Goal: Task Accomplishment & Management: Complete application form

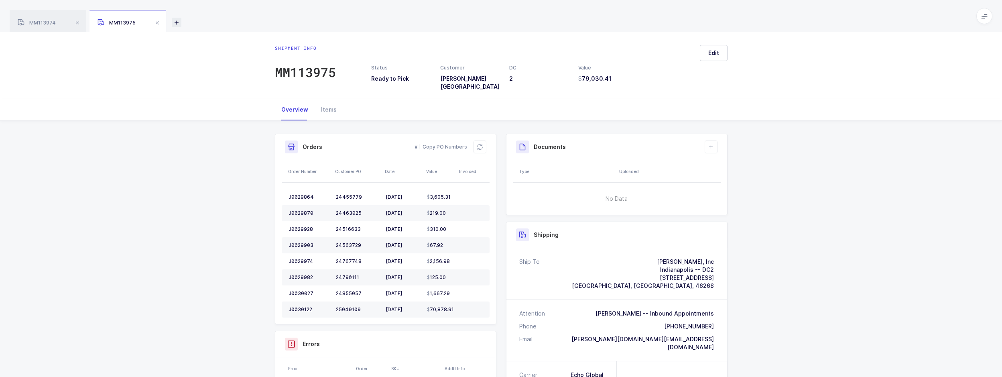
click at [173, 25] on icon at bounding box center [177, 23] width 10 height 10
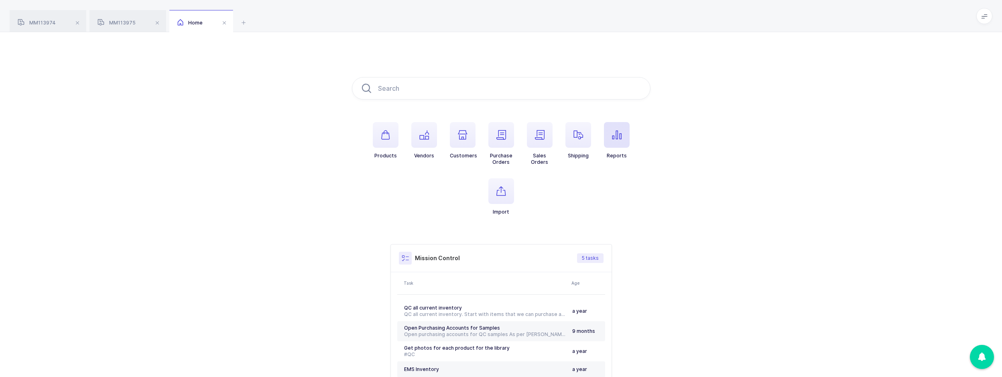
click at [620, 143] on span "button" at bounding box center [617, 135] width 26 height 26
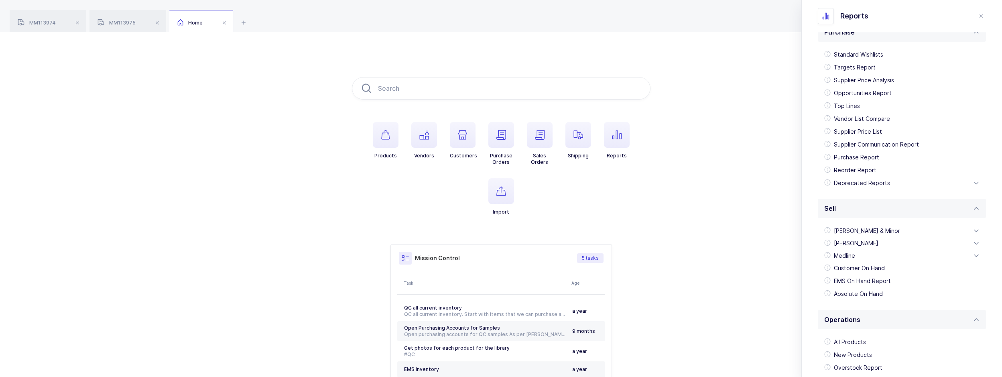
scroll to position [40, 0]
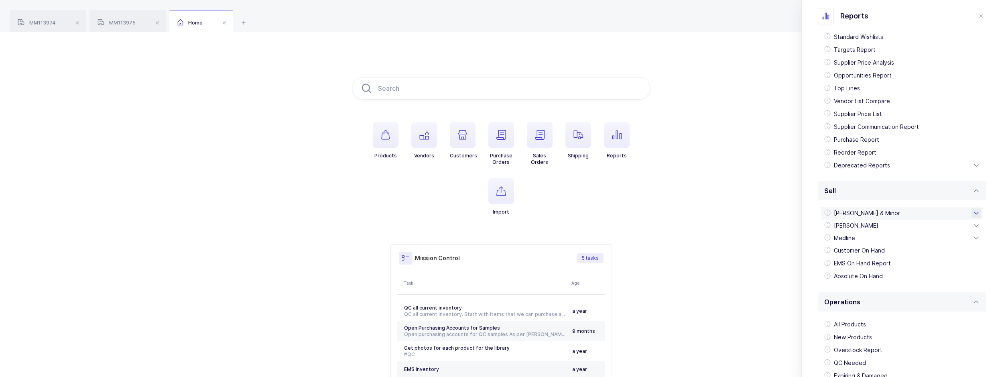
click at [876, 211] on div "[PERSON_NAME] & Minor" at bounding box center [902, 213] width 162 height 13
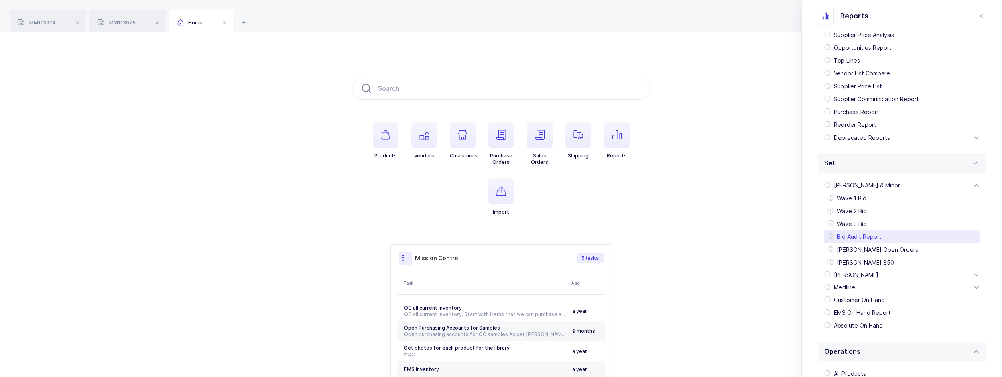
scroll to position [160, 0]
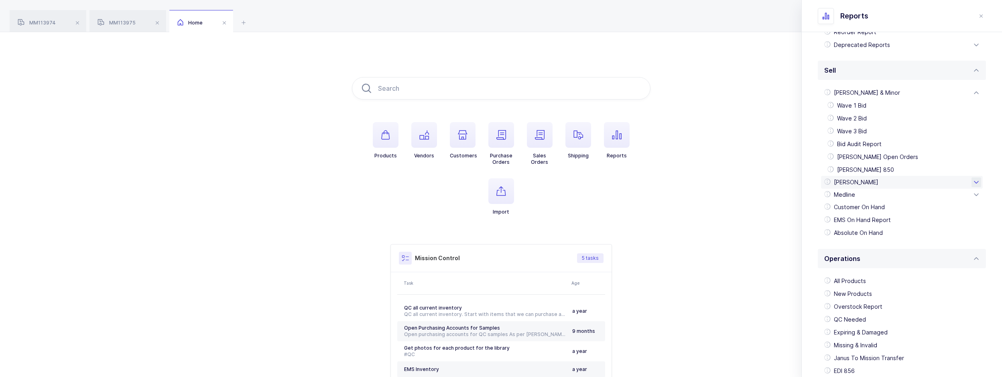
click at [863, 179] on div "[PERSON_NAME]" at bounding box center [902, 182] width 162 height 13
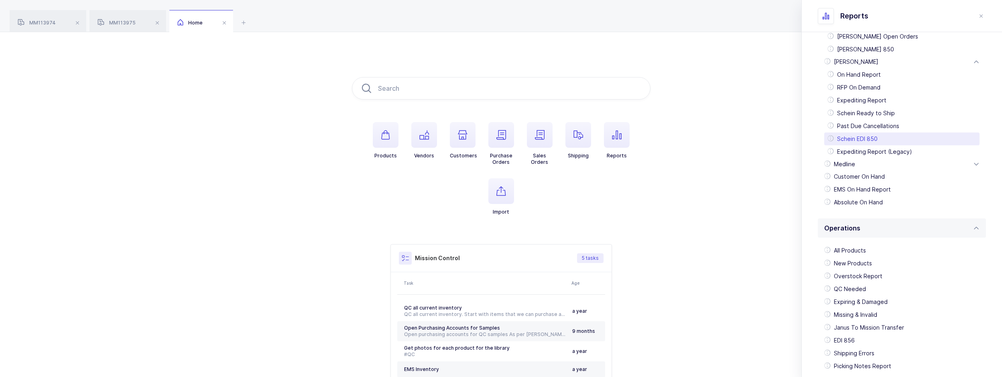
click at [865, 141] on div "Schein EDI 850" at bounding box center [901, 138] width 155 height 13
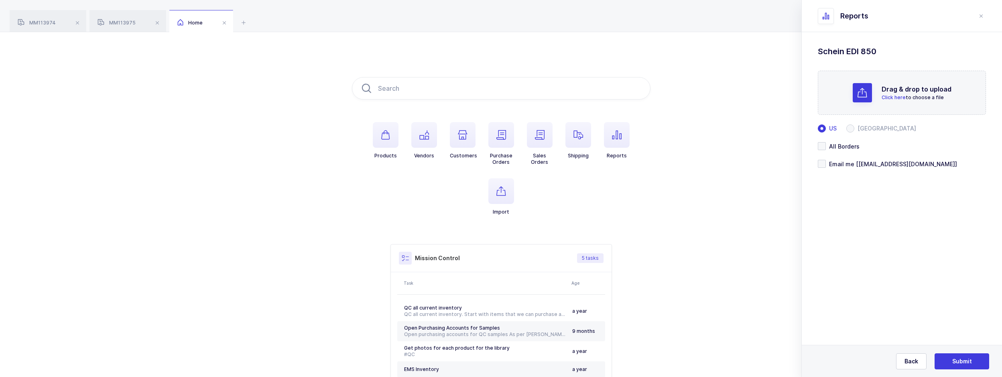
scroll to position [0, 0]
click at [820, 182] on span at bounding box center [822, 178] width 8 height 8
click at [826, 174] on input "Email me [[EMAIL_ADDRESS][DOMAIN_NAME]]" at bounding box center [826, 174] width 0 height 0
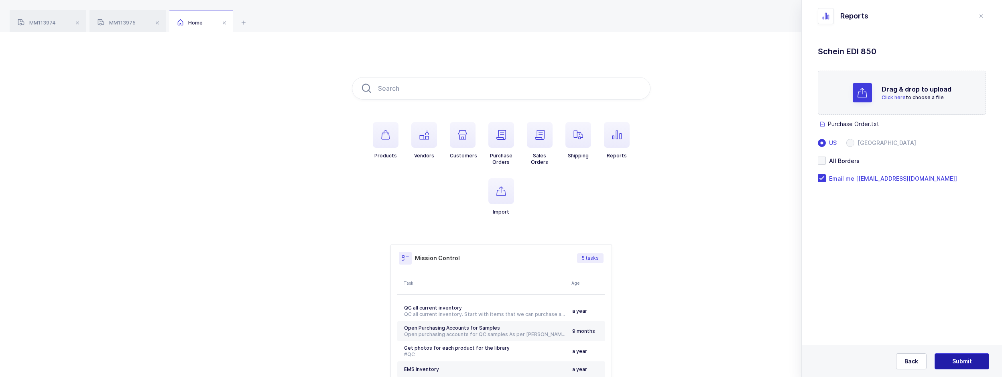
click at [959, 357] on span "Submit" at bounding box center [962, 361] width 20 height 8
